Goal: Information Seeking & Learning: Find specific fact

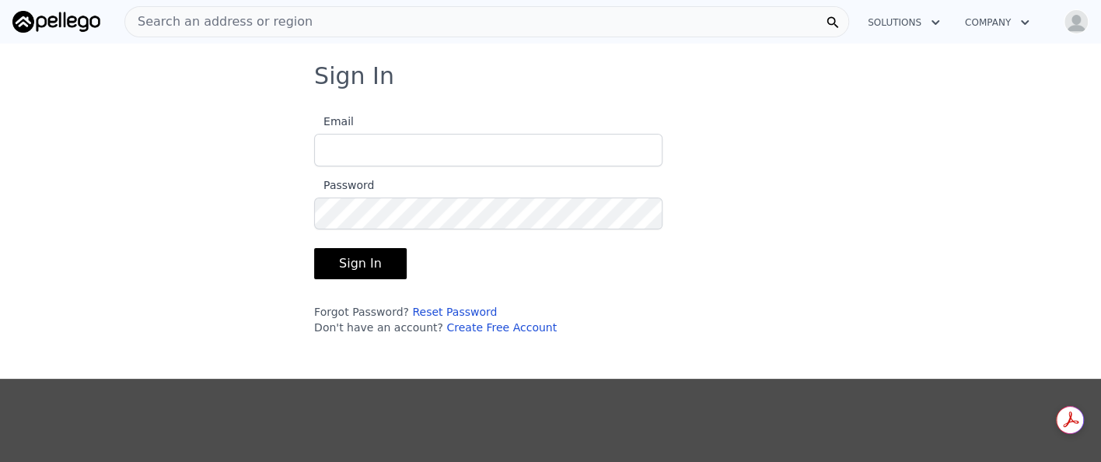
type input "[EMAIL_ADDRESS][DOMAIN_NAME]"
click at [325, 270] on button "Sign In" at bounding box center [360, 263] width 93 height 31
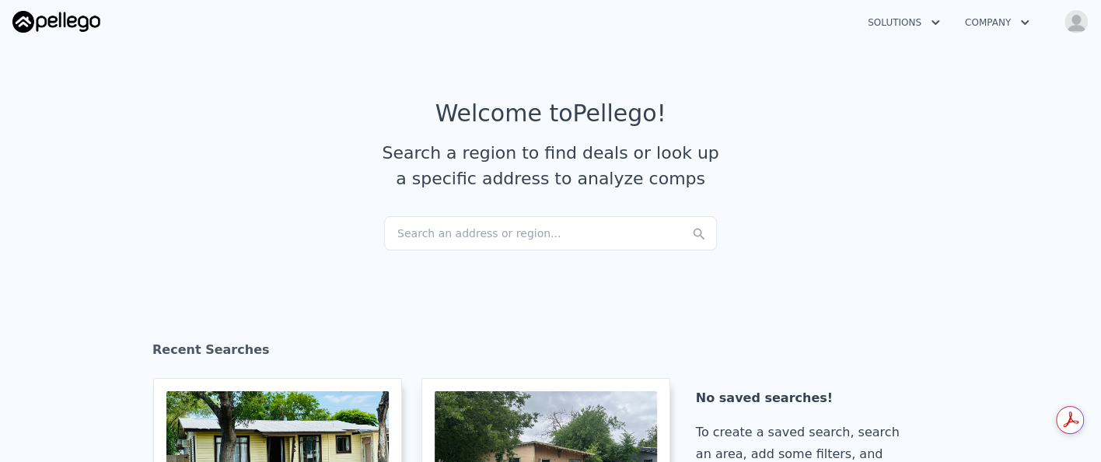
checkbox input "true"
click at [435, 227] on div "Search an address or region..." at bounding box center [550, 233] width 333 height 34
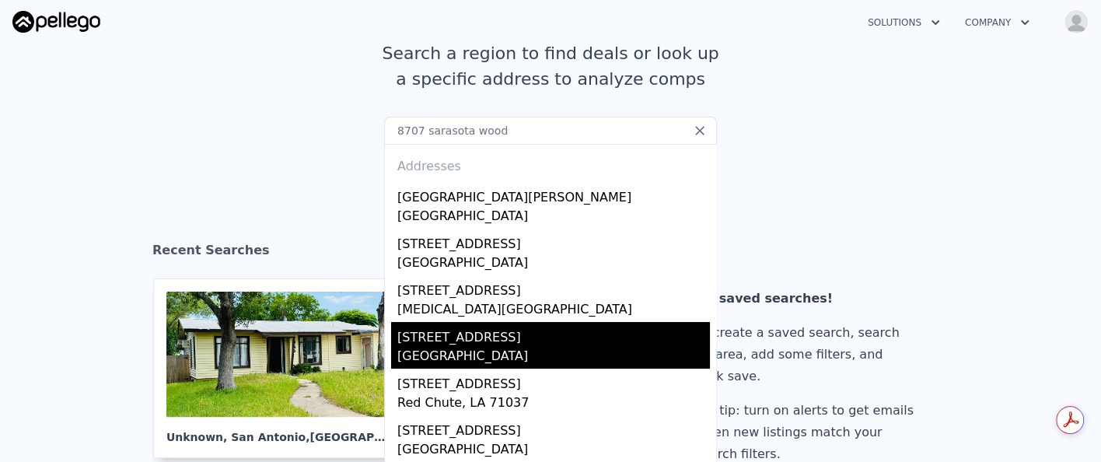
scroll to position [194, 0]
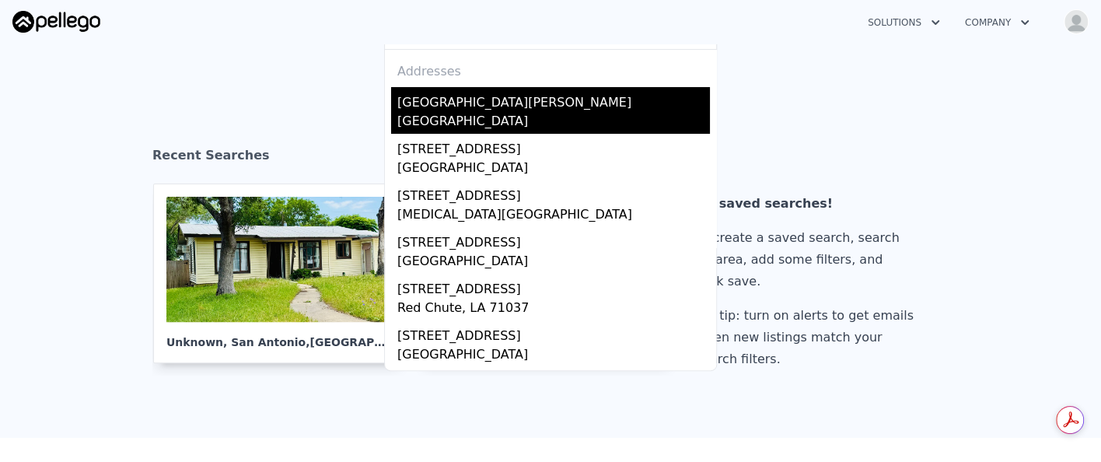
type input "8707 sarasota wood"
click at [454, 113] on div "[GEOGRAPHIC_DATA]" at bounding box center [553, 123] width 312 height 22
